Goal: Information Seeking & Learning: Learn about a topic

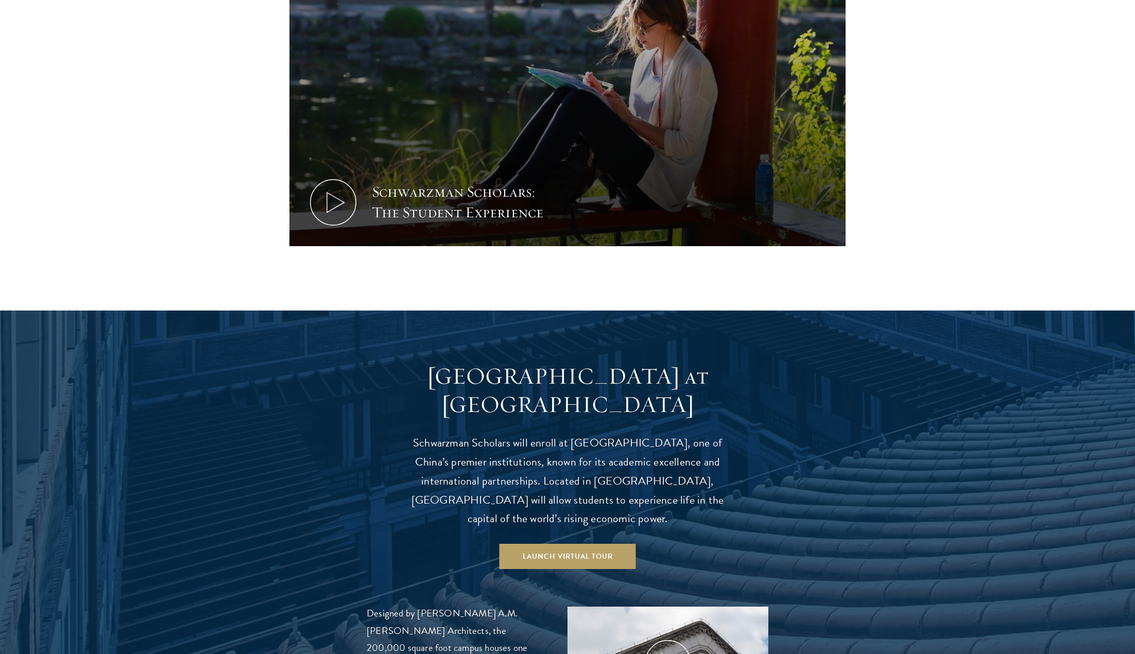
click at [227, 310] on div at bounding box center [567, 542] width 1135 height 465
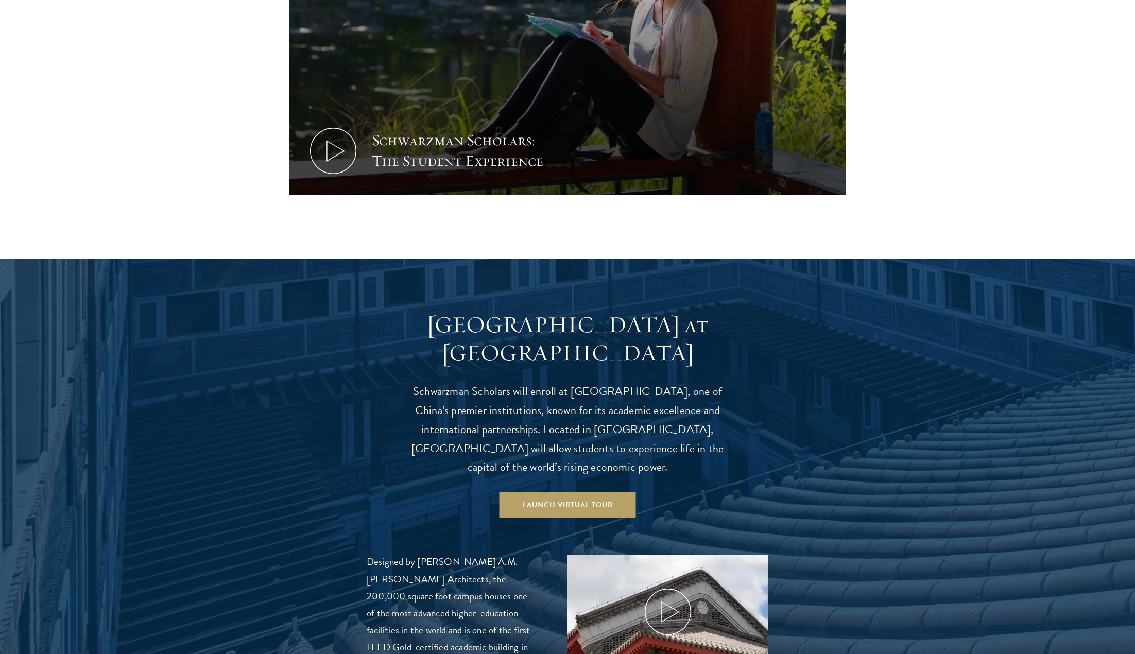
click at [213, 259] on div at bounding box center [567, 491] width 1135 height 465
drag, startPoint x: 213, startPoint y: 246, endPoint x: 201, endPoint y: 234, distance: 17.1
click at [214, 259] on div at bounding box center [567, 491] width 1135 height 465
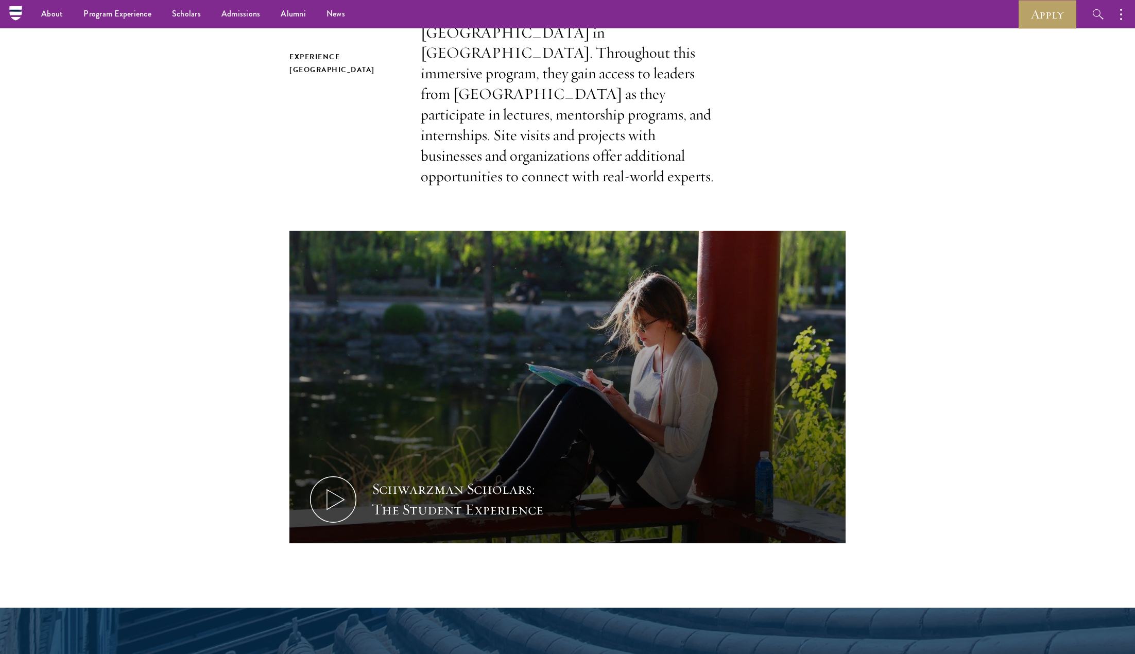
scroll to position [257, 0]
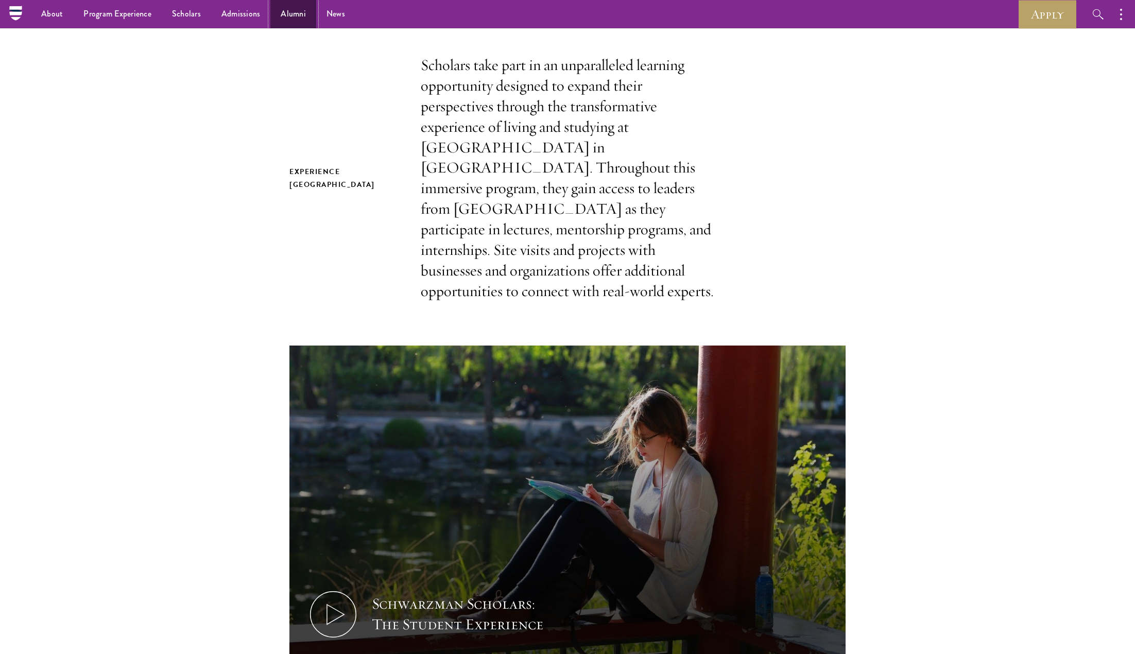
click at [295, 18] on link "Alumni" at bounding box center [293, 14] width 46 height 28
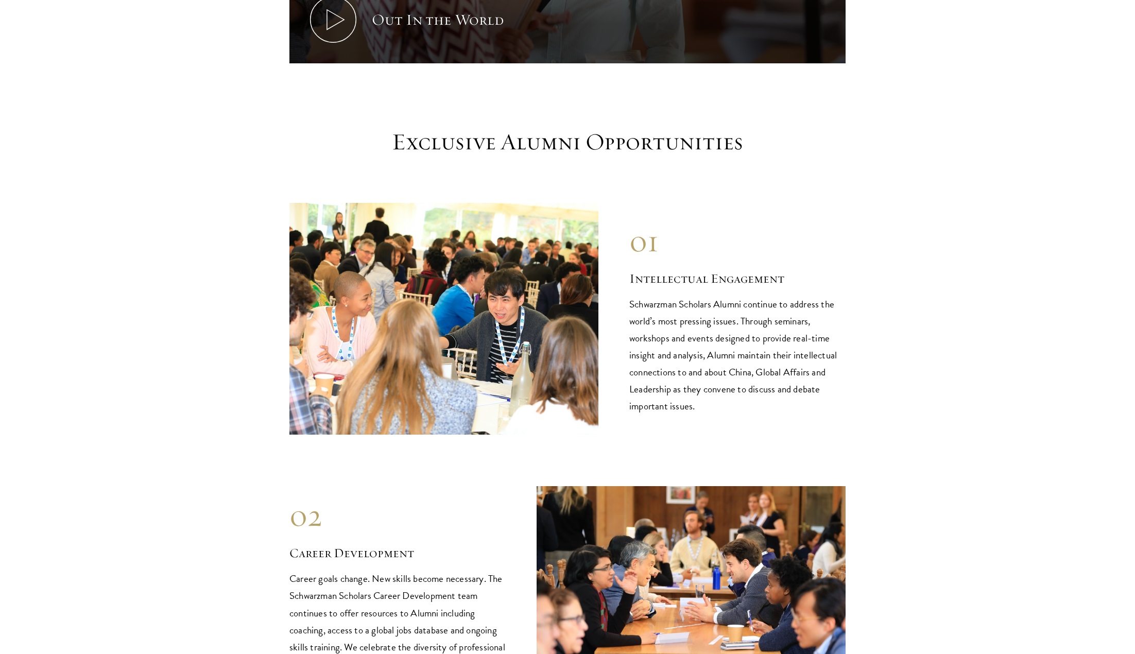
scroll to position [1030, 0]
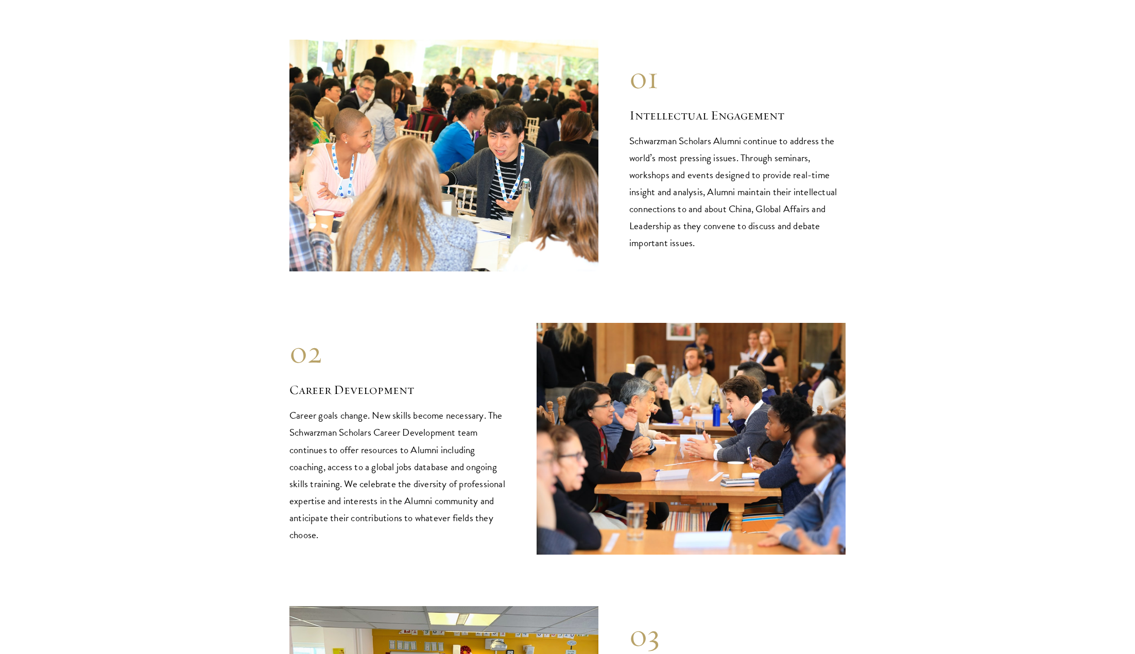
click at [698, 240] on div "01 Intellectual Engagement Schwarzman Scholars Alumni continue to address the w…" at bounding box center [567, 156] width 556 height 232
click at [1017, 254] on section "Exclusive Alumni Opportunities 01 Intellectual Engagement Schwarzman Scholars A…" at bounding box center [567, 400] width 1135 height 873
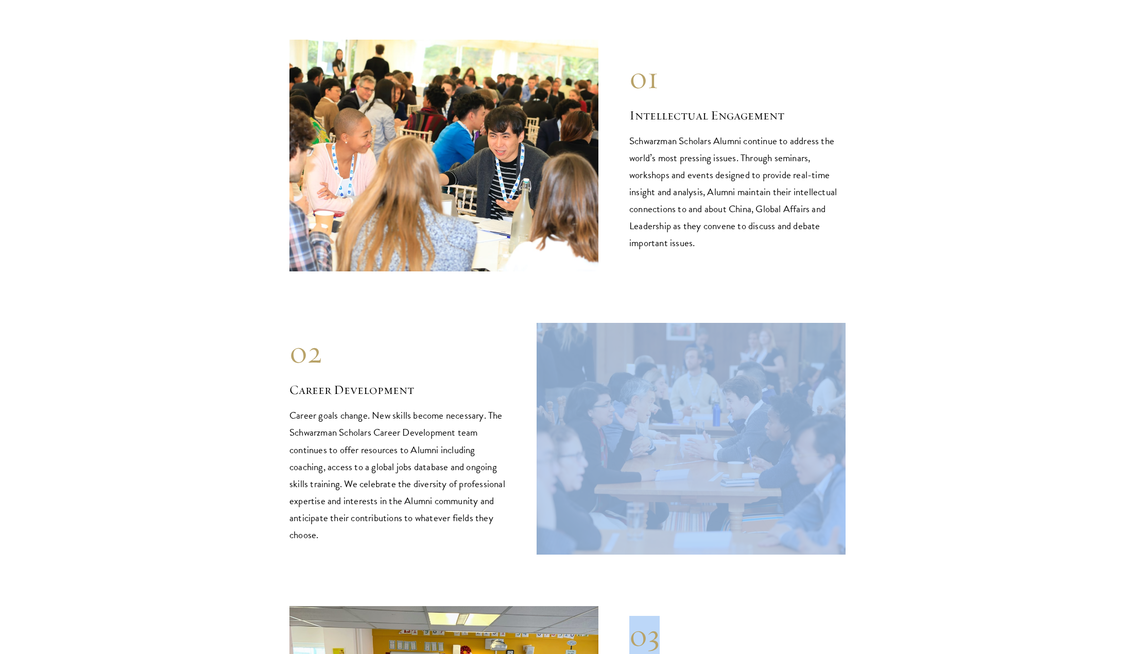
click at [1017, 254] on section "Exclusive Alumni Opportunities 01 Intellectual Engagement Schwarzman Scholars A…" at bounding box center [567, 400] width 1135 height 873
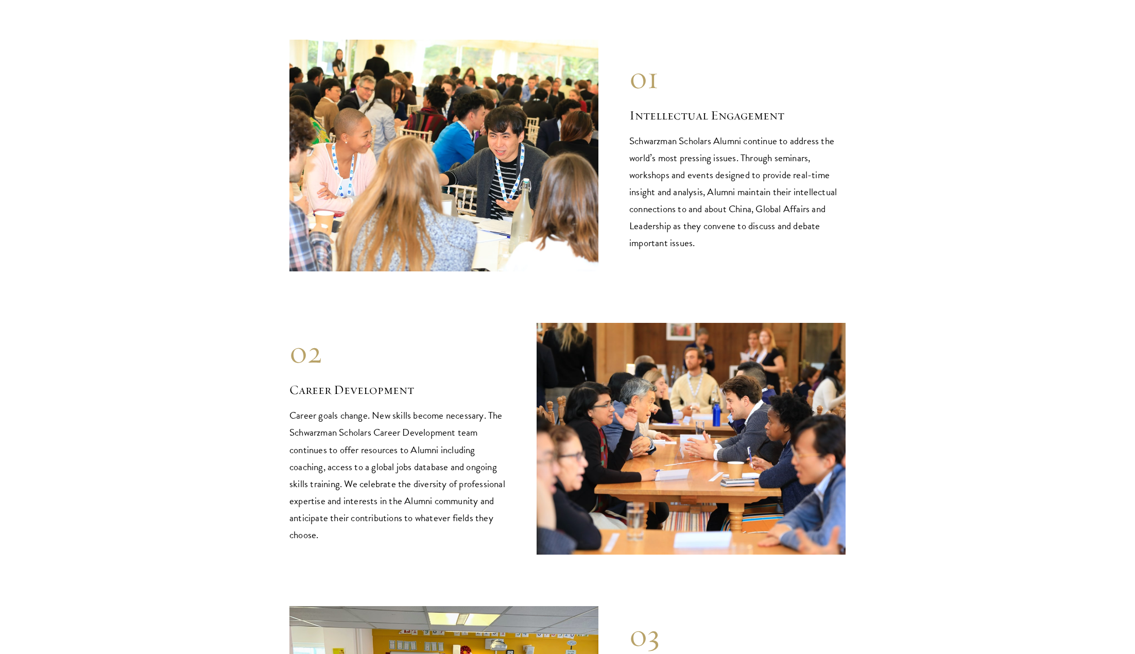
click at [1017, 254] on section "Exclusive Alumni Opportunities 01 Intellectual Engagement Schwarzman Scholars A…" at bounding box center [567, 400] width 1135 height 873
click at [1017, 253] on section "Exclusive Alumni Opportunities 01 Intellectual Engagement Schwarzman Scholars A…" at bounding box center [567, 400] width 1135 height 873
click at [1018, 253] on section "Exclusive Alumni Opportunities 01 Intellectual Engagement Schwarzman Scholars A…" at bounding box center [567, 400] width 1135 height 873
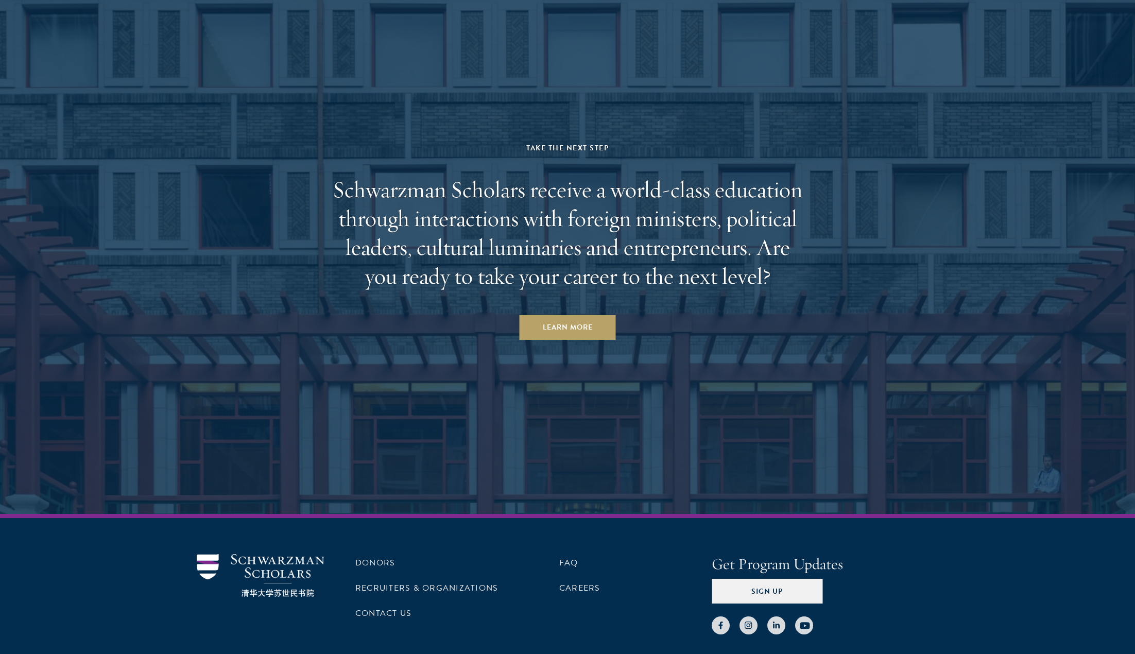
scroll to position [4385, 0]
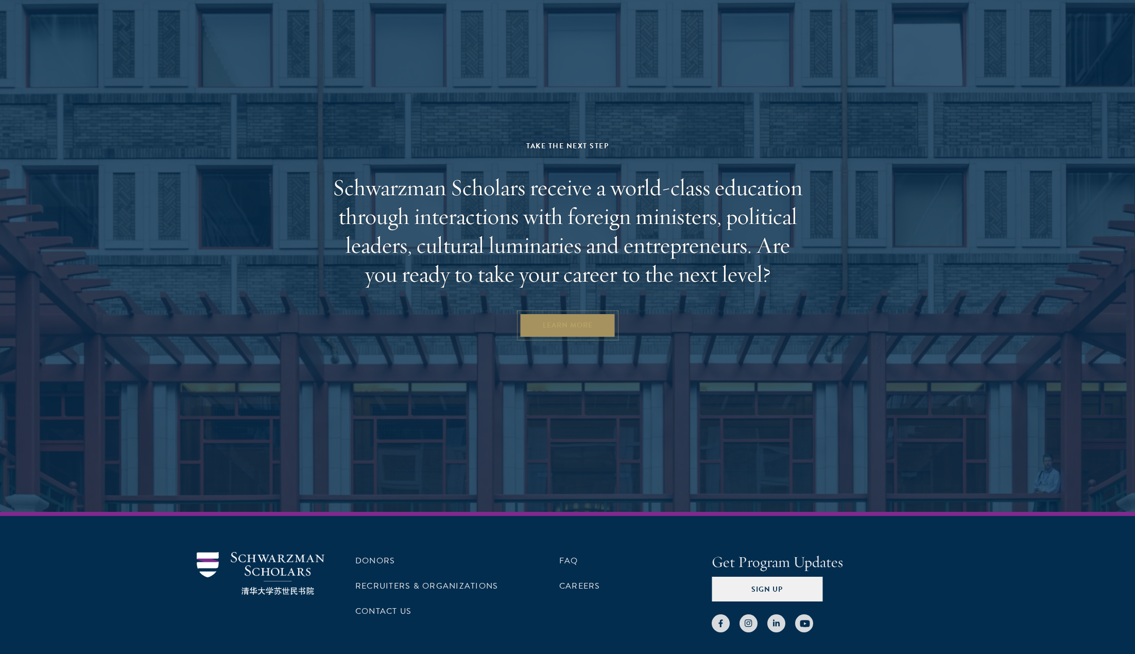
click at [592, 313] on link "Learn More" at bounding box center [567, 325] width 96 height 25
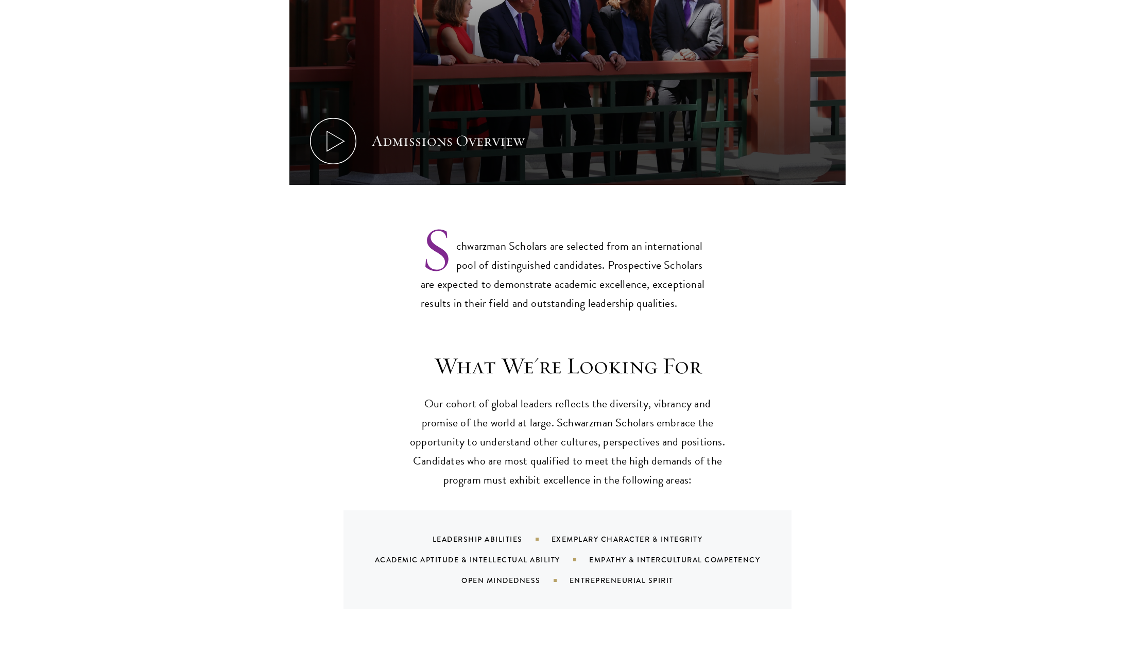
scroll to position [772, 0]
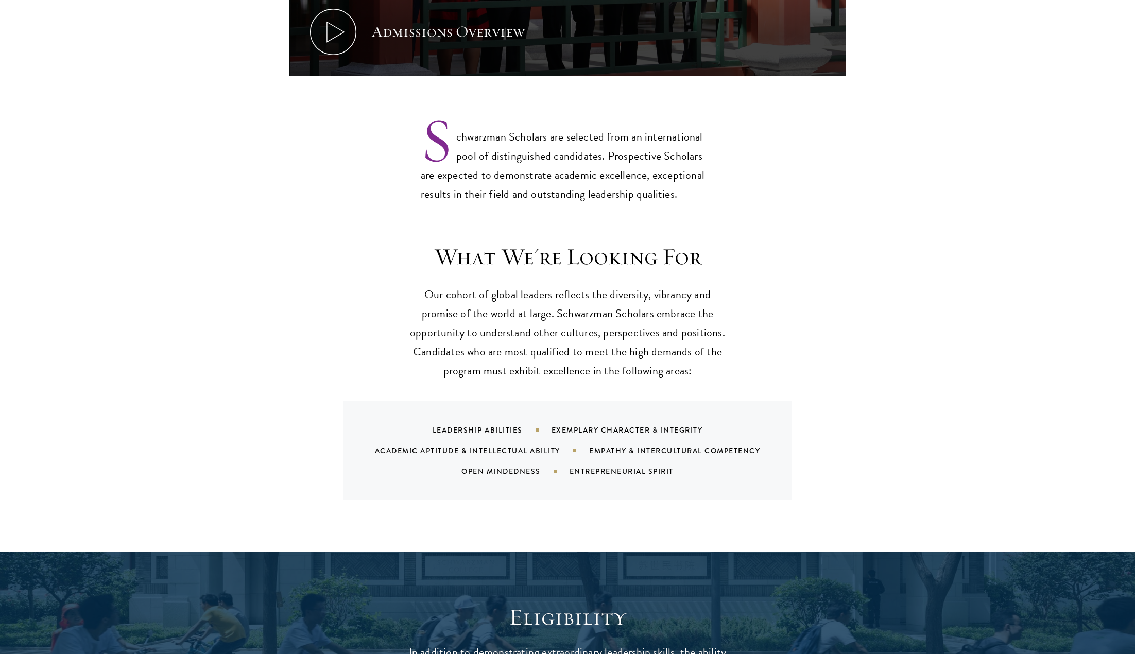
click at [655, 291] on p "Our cohort of global leaders reflects the diversity, vibrancy and promise of th…" at bounding box center [567, 332] width 319 height 95
click at [655, 290] on p "Our cohort of global leaders reflects the diversity, vibrancy and promise of th…" at bounding box center [567, 332] width 319 height 95
drag, startPoint x: 655, startPoint y: 290, endPoint x: 661, endPoint y: 290, distance: 5.2
click at [657, 290] on p "Our cohort of global leaders reflects the diversity, vibrancy and promise of th…" at bounding box center [567, 332] width 319 height 95
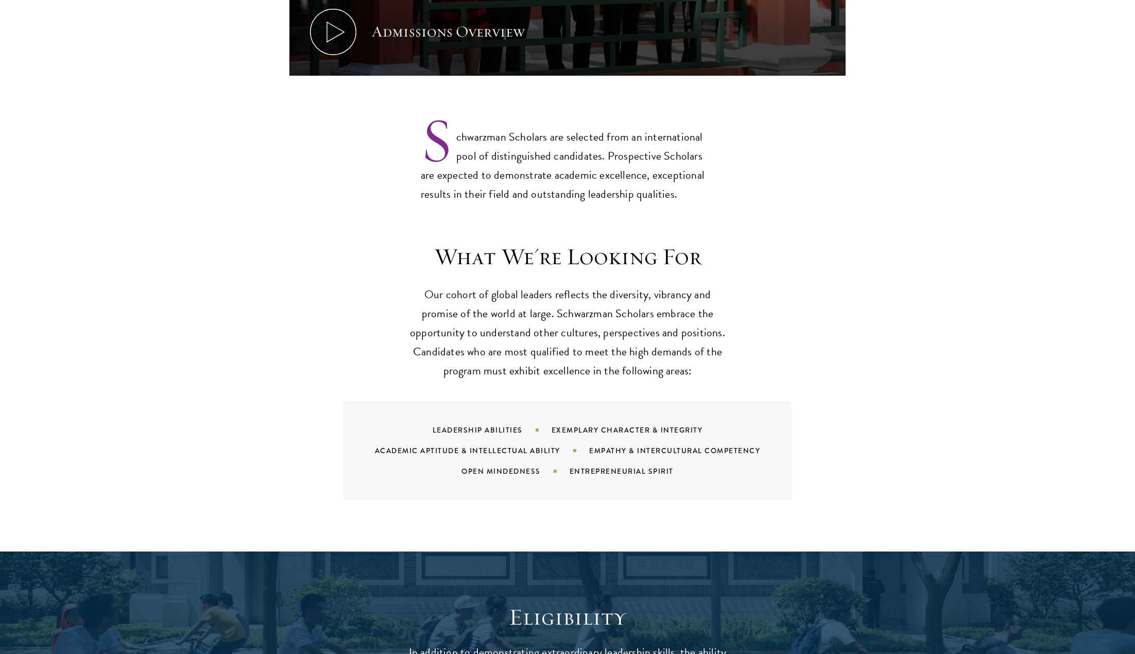
click at [771, 336] on div "What We're Looking For Our cohort of global leaders reflects the diversity, vib…" at bounding box center [567, 370] width 556 height 257
click at [771, 337] on div "What We're Looking For Our cohort of global leaders reflects the diversity, vib…" at bounding box center [567, 370] width 556 height 257
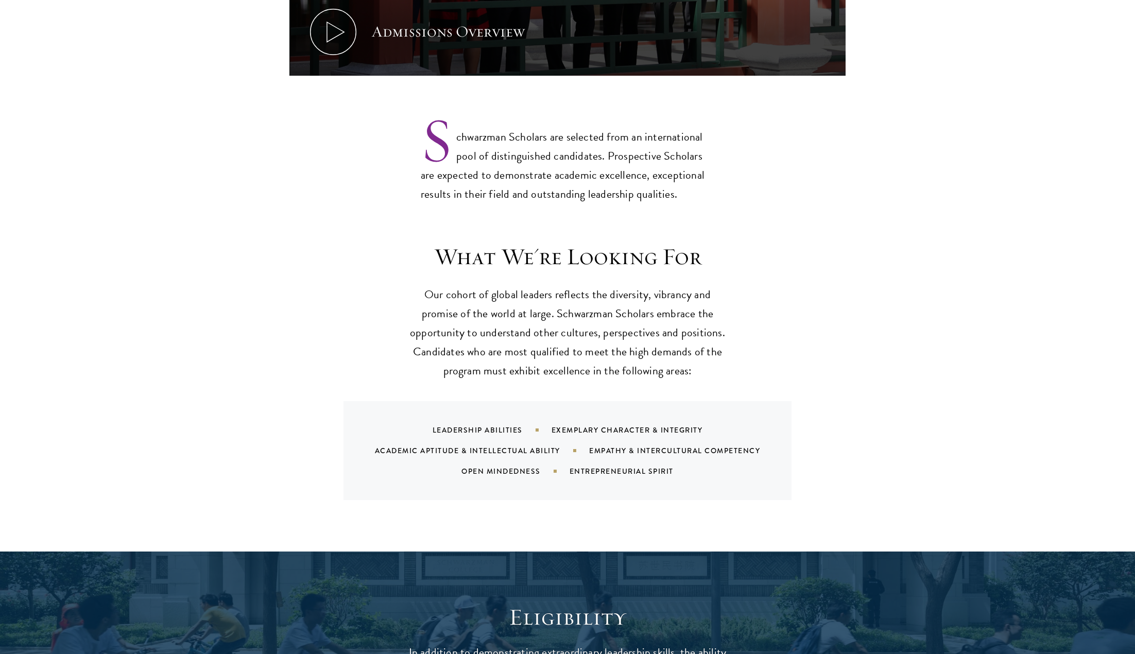
click at [771, 337] on div "What We're Looking For Our cohort of global leaders reflects the diversity, vib…" at bounding box center [567, 370] width 556 height 257
click at [771, 332] on div "What We're Looking For Our cohort of global leaders reflects the diversity, vib…" at bounding box center [567, 370] width 556 height 257
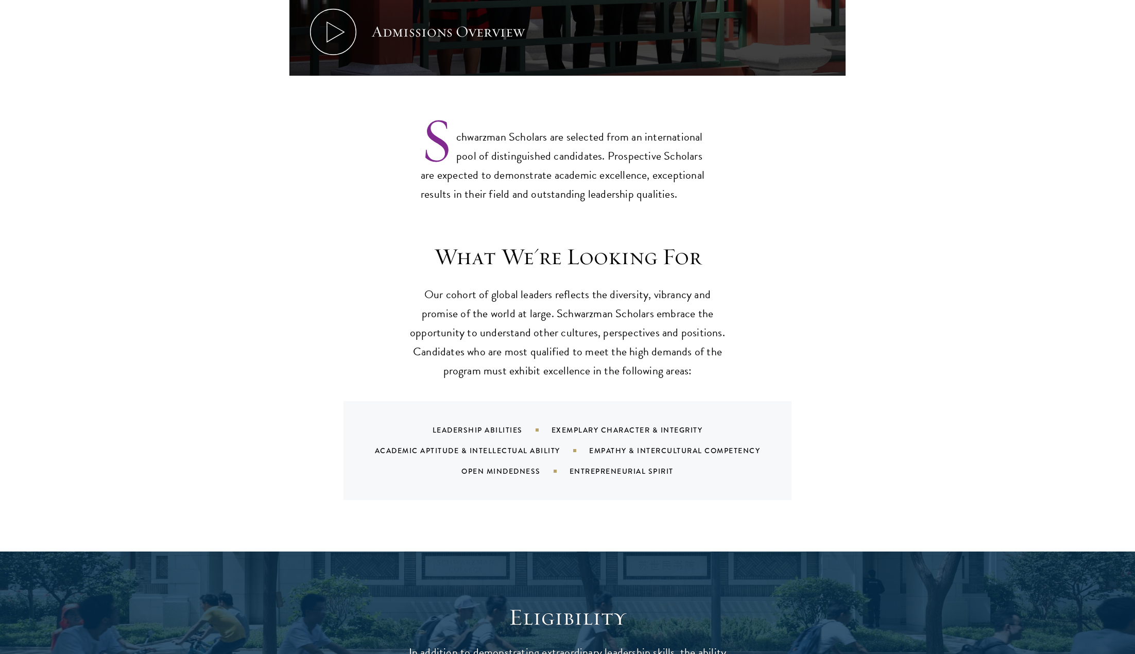
click at [771, 332] on div "What We're Looking For Our cohort of global leaders reflects the diversity, vib…" at bounding box center [567, 370] width 556 height 257
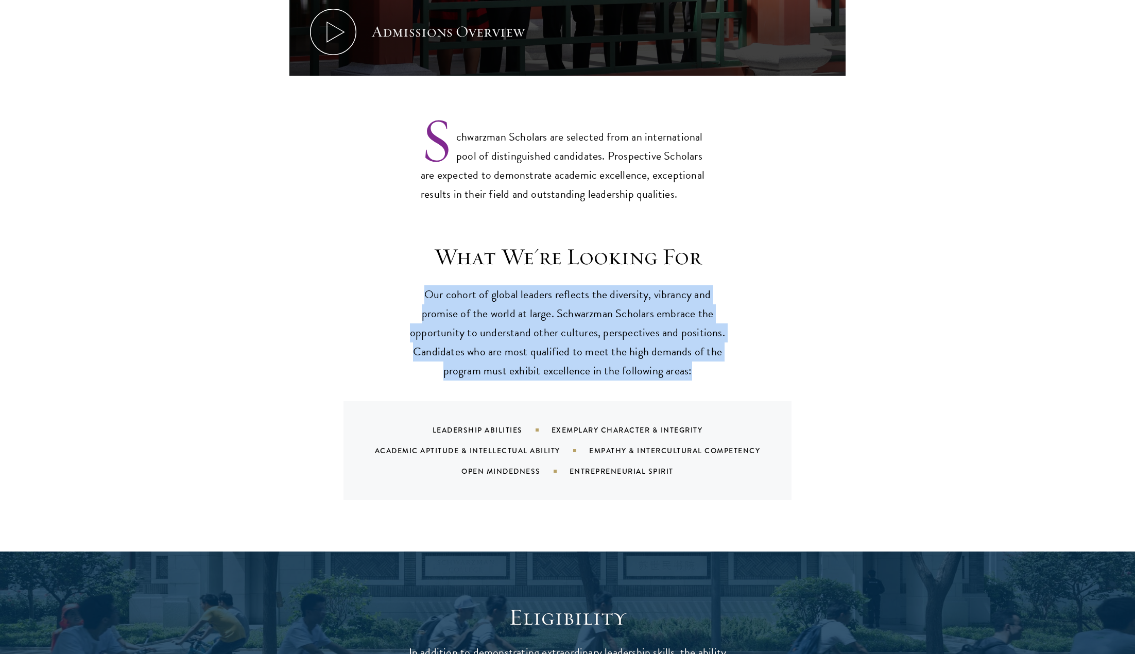
click at [771, 332] on div "What We're Looking For Our cohort of global leaders reflects the diversity, vib…" at bounding box center [567, 370] width 556 height 257
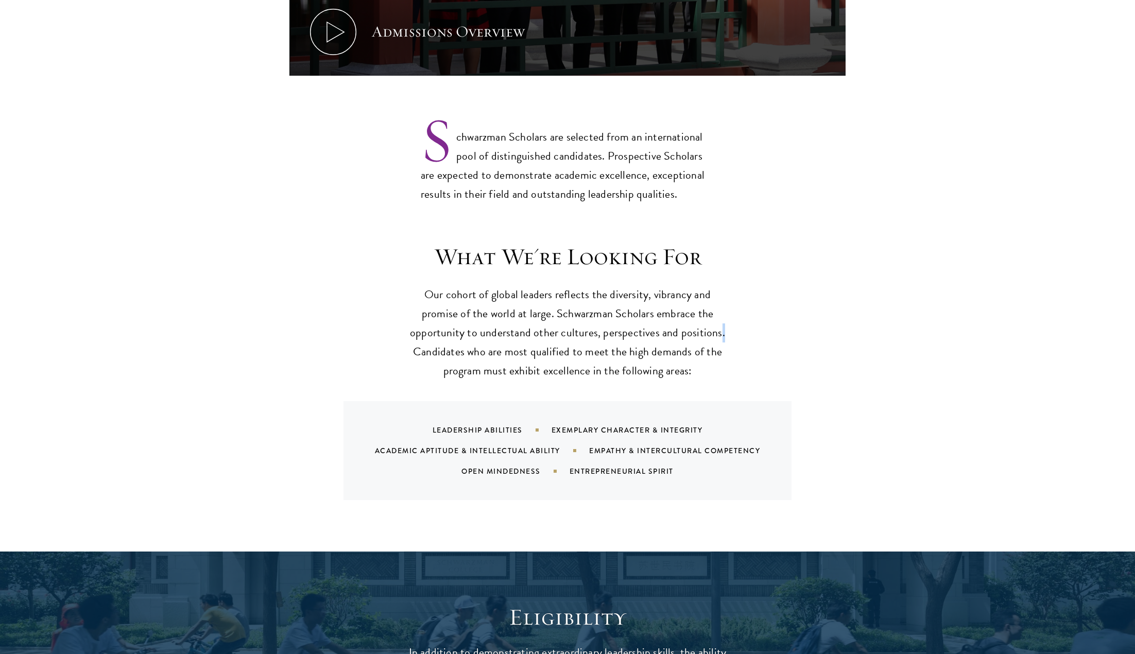
click at [771, 332] on div "What We're Looking For Our cohort of global leaders reflects the diversity, vib…" at bounding box center [567, 370] width 556 height 257
click at [767, 322] on div "What We're Looking For Our cohort of global leaders reflects the diversity, vib…" at bounding box center [567, 370] width 556 height 257
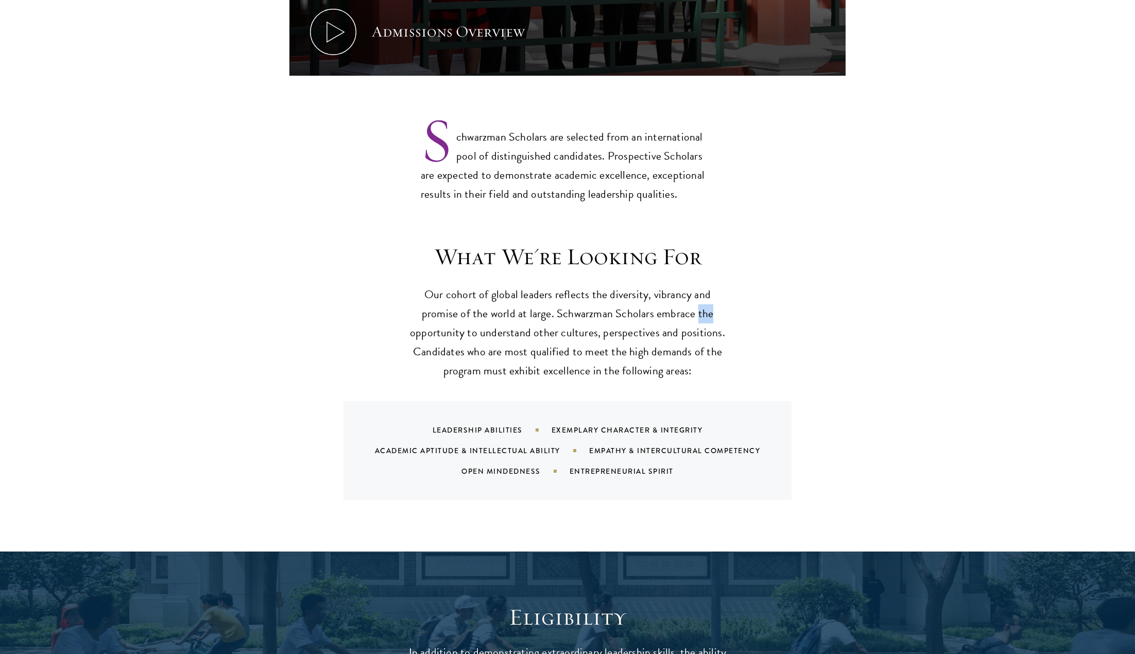
click at [767, 322] on div "What We're Looking For Our cohort of global leaders reflects the diversity, vib…" at bounding box center [567, 370] width 556 height 257
click at [767, 323] on div "What We're Looking For Our cohort of global leaders reflects the diversity, vib…" at bounding box center [567, 370] width 556 height 257
click at [767, 325] on div "What We're Looking For Our cohort of global leaders reflects the diversity, vib…" at bounding box center [567, 370] width 556 height 257
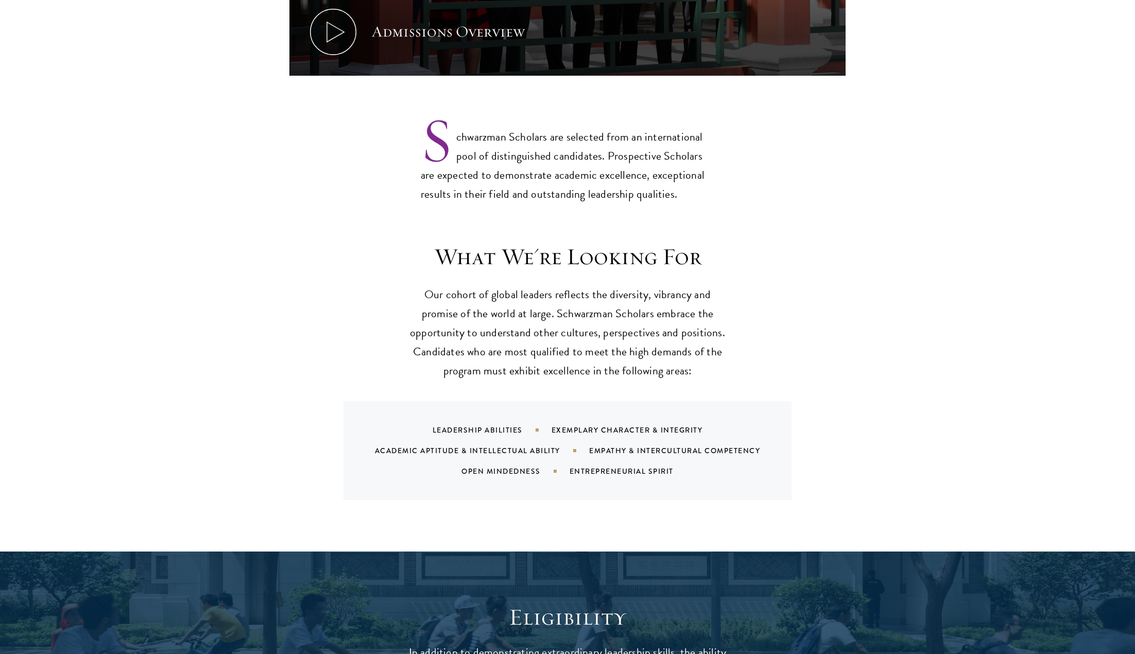
click at [767, 325] on div "What We're Looking For Our cohort of global leaders reflects the diversity, vib…" at bounding box center [567, 370] width 556 height 257
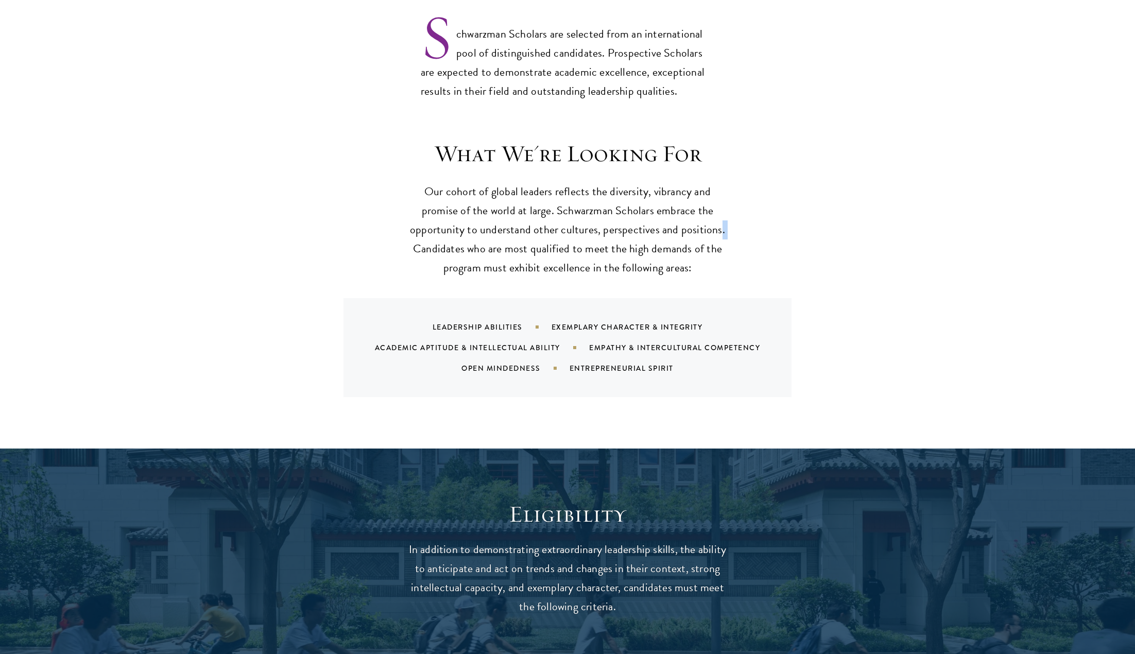
click at [999, 237] on section "What We're Looking For Our cohort of global leaders reflects the diversity, vib…" at bounding box center [567, 268] width 1135 height 257
drag, startPoint x: 1134, startPoint y: 166, endPoint x: 1142, endPoint y: 199, distance: 34.0
drag, startPoint x: 976, startPoint y: 246, endPoint x: 1002, endPoint y: 225, distance: 33.4
click at [976, 246] on section "What We're Looking For Our cohort of global leaders reflects the diversity, vib…" at bounding box center [567, 268] width 1135 height 257
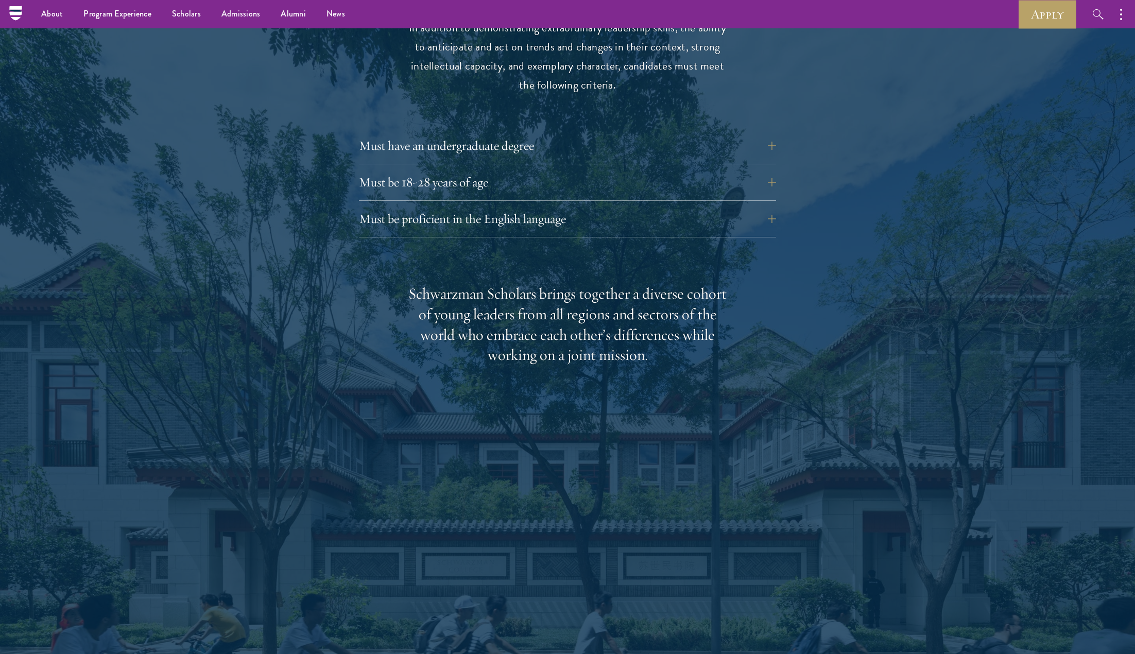
scroll to position [1393, 0]
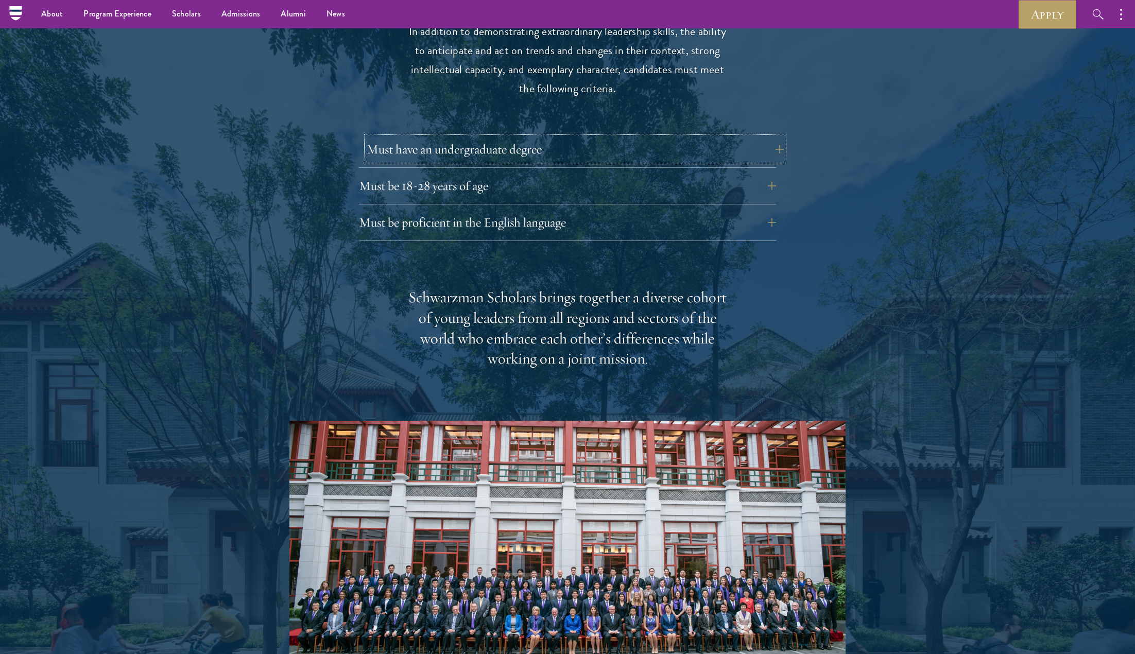
click at [761, 148] on button "Must have an undergraduate degree" at bounding box center [575, 149] width 417 height 25
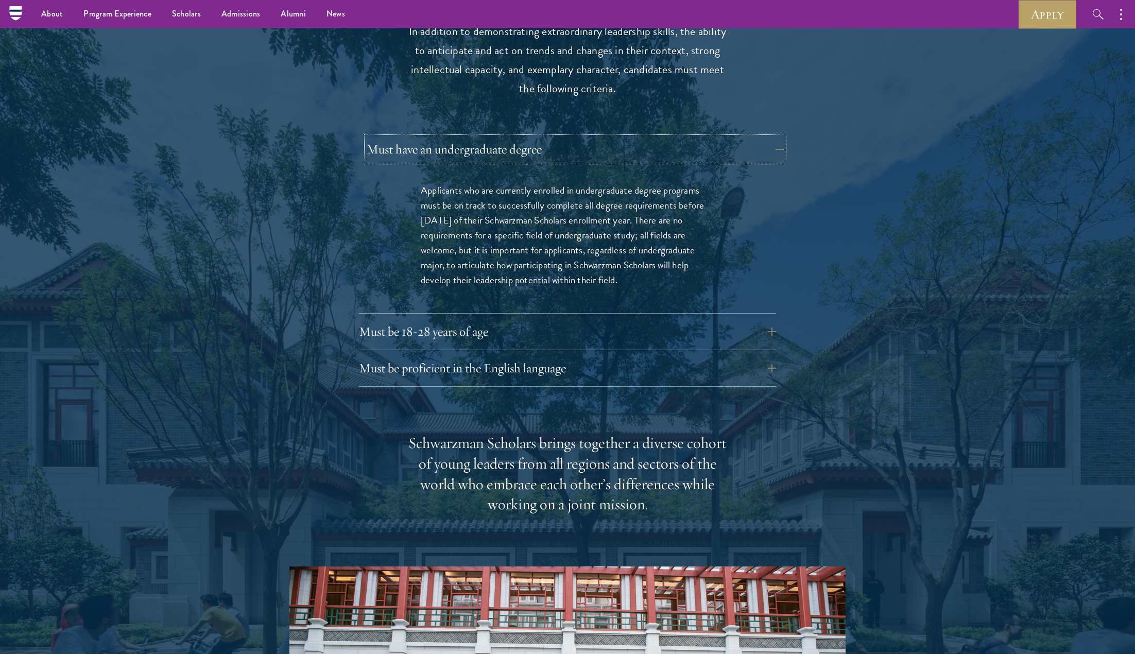
click at [762, 149] on button "Must have an undergraduate degree" at bounding box center [575, 149] width 417 height 25
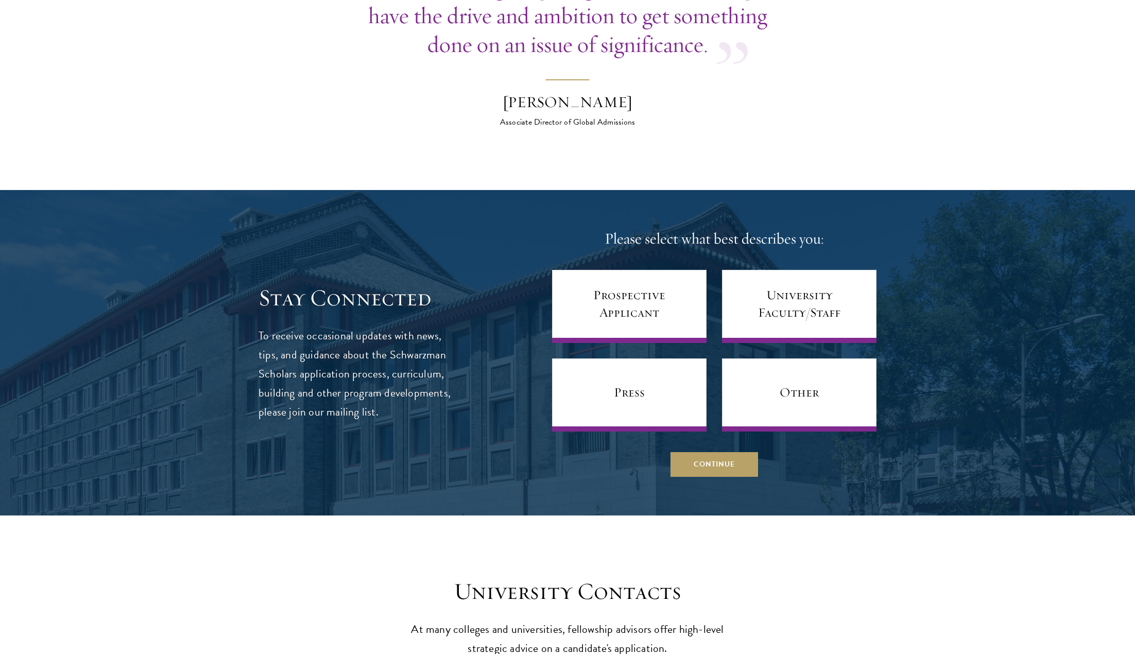
scroll to position [4050, 0]
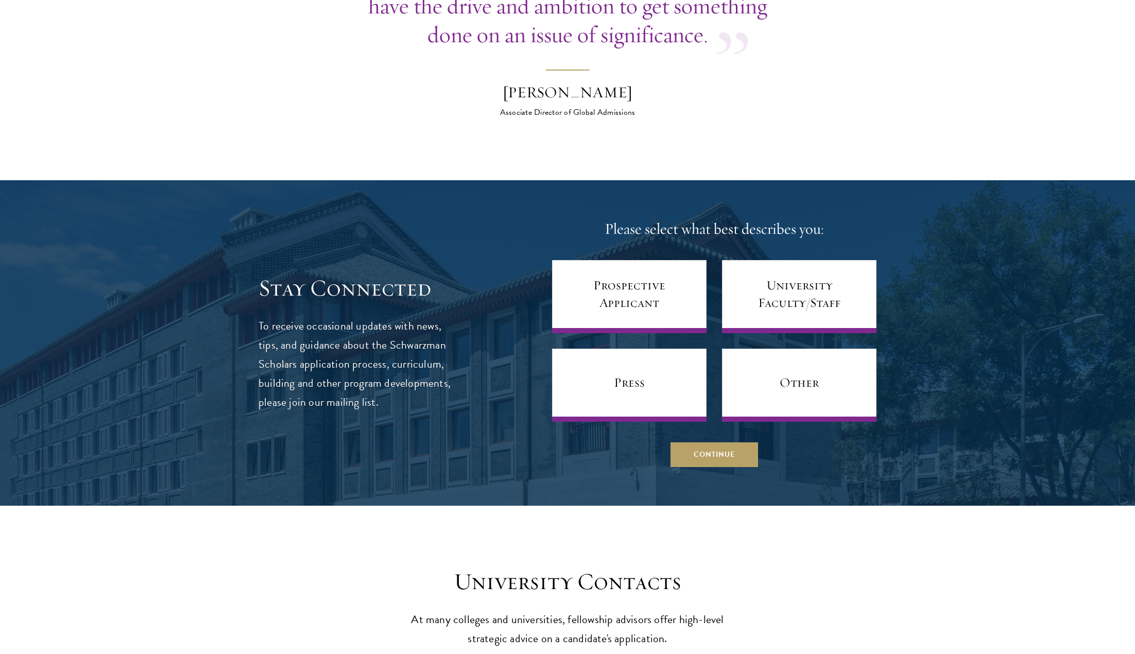
click at [921, 387] on div at bounding box center [567, 342] width 1135 height 325
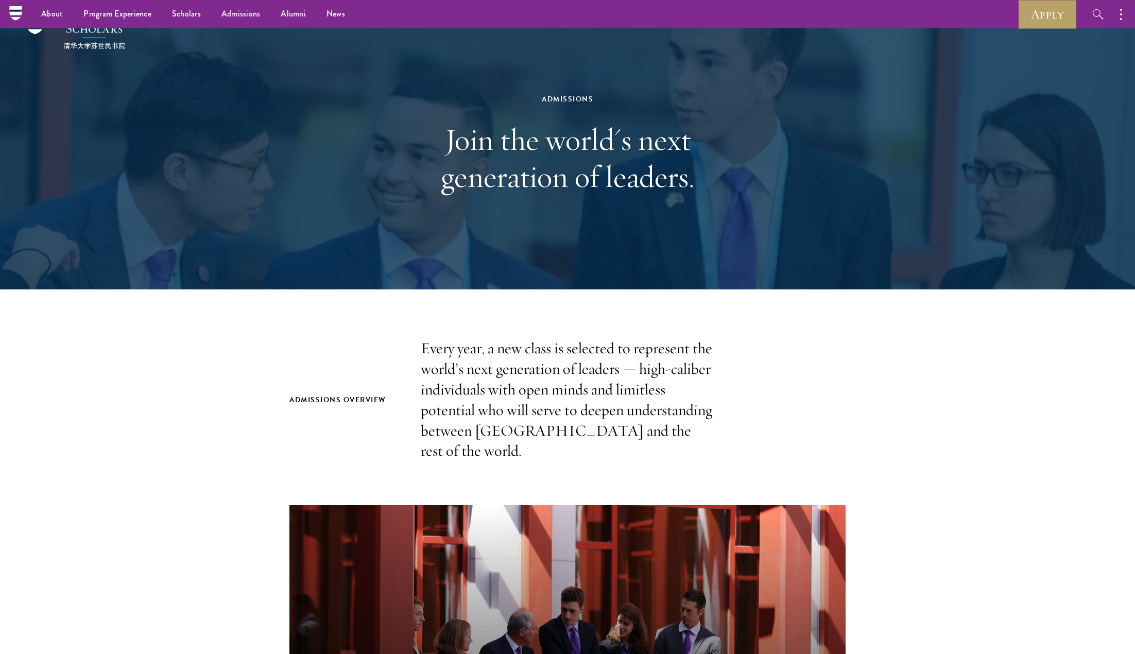
scroll to position [0, 0]
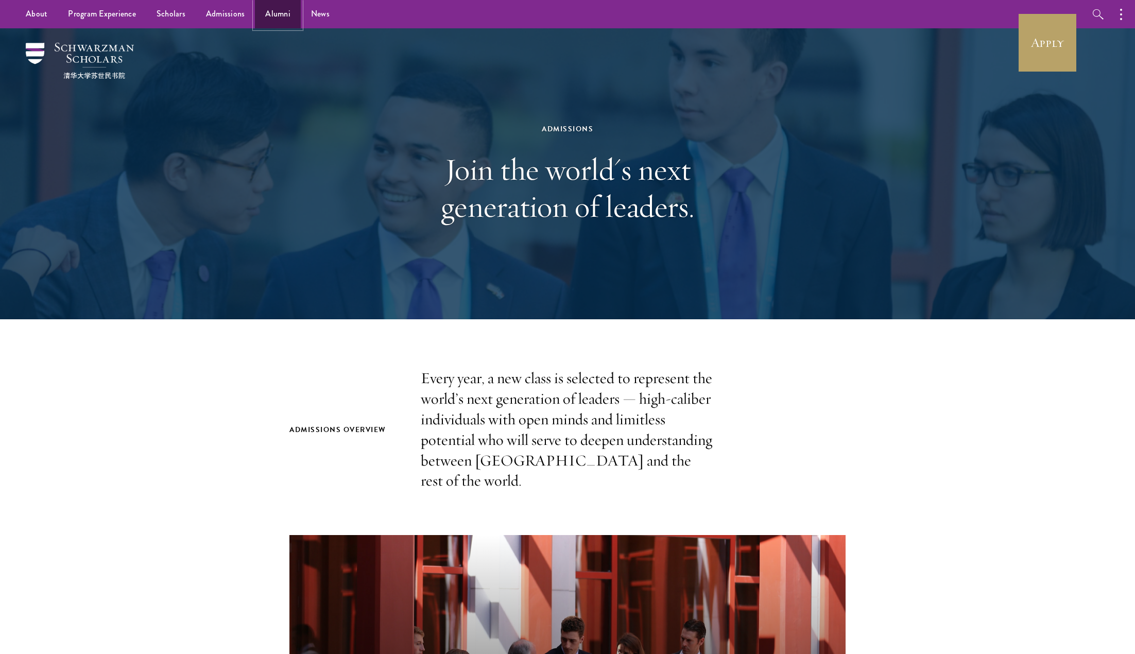
click at [276, 11] on link "Alumni" at bounding box center [278, 14] width 46 height 28
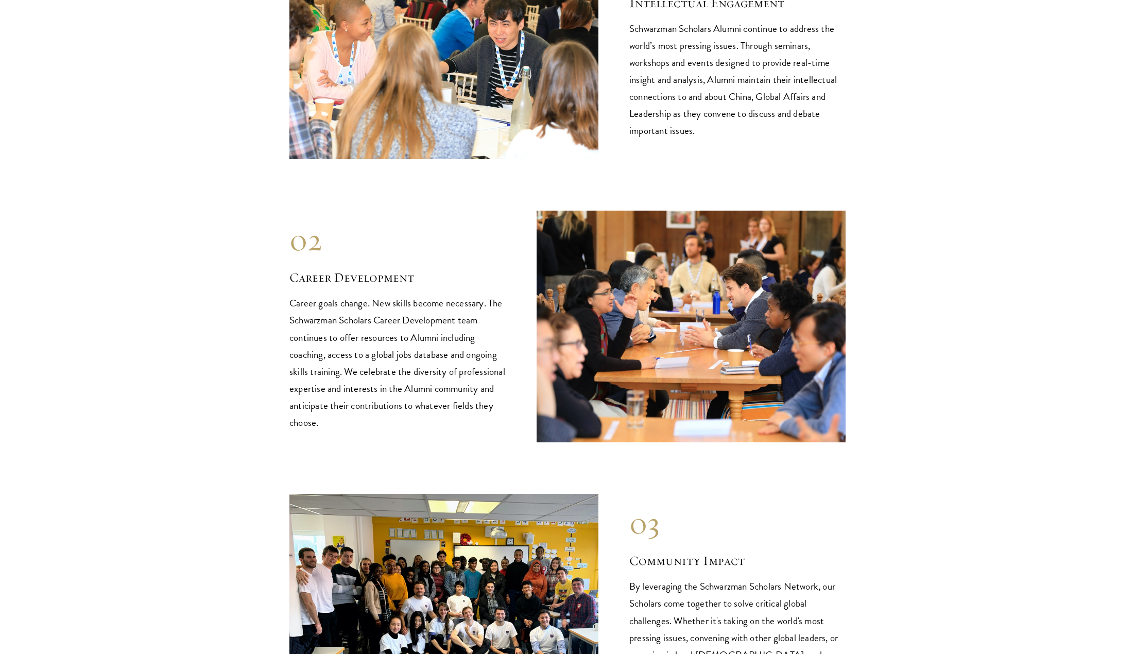
scroll to position [1339, 0]
